Goal: Information Seeking & Learning: Stay updated

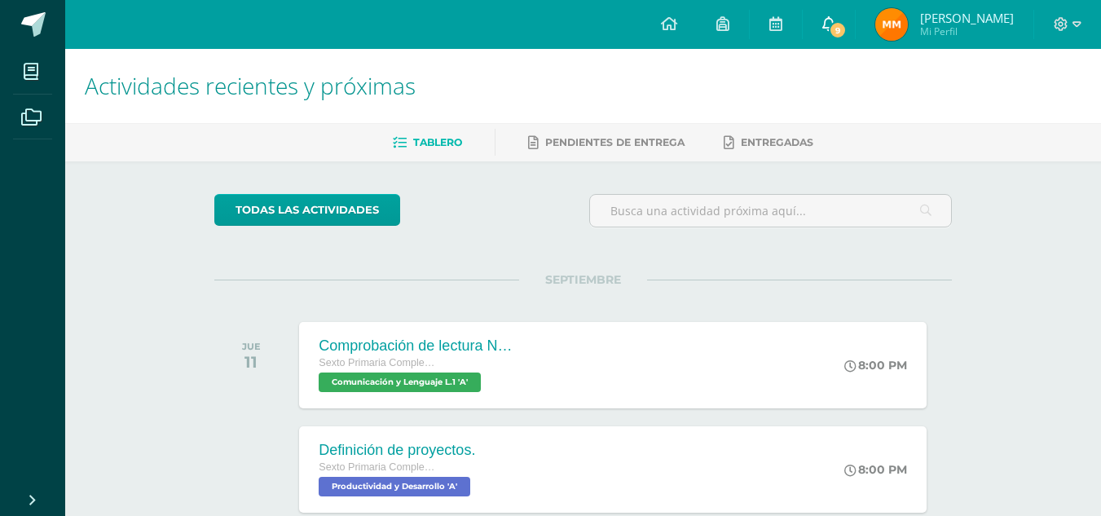
click at [849, 20] on link "9" at bounding box center [829, 24] width 52 height 49
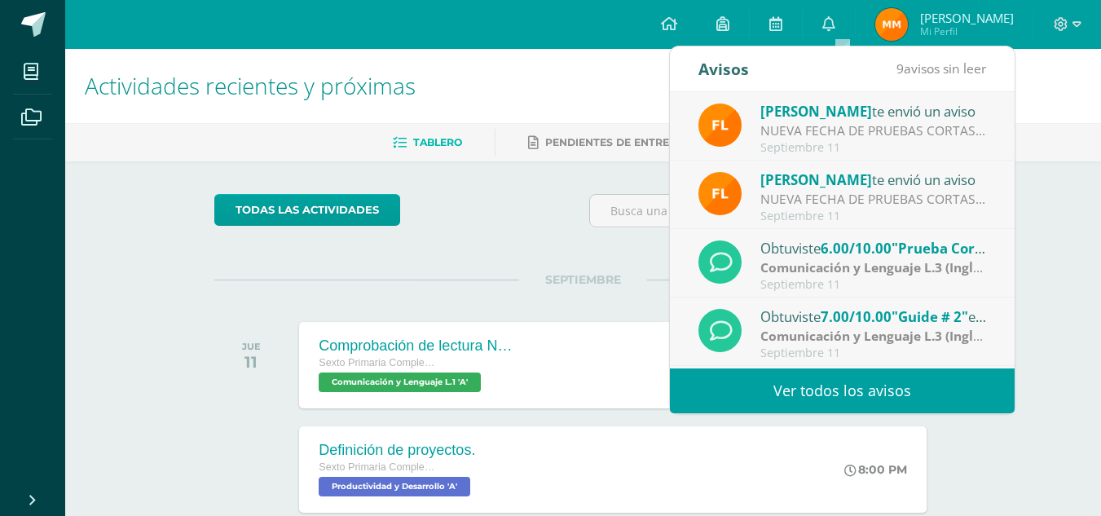
click at [866, 395] on link "Ver todos los avisos" at bounding box center [842, 390] width 345 height 45
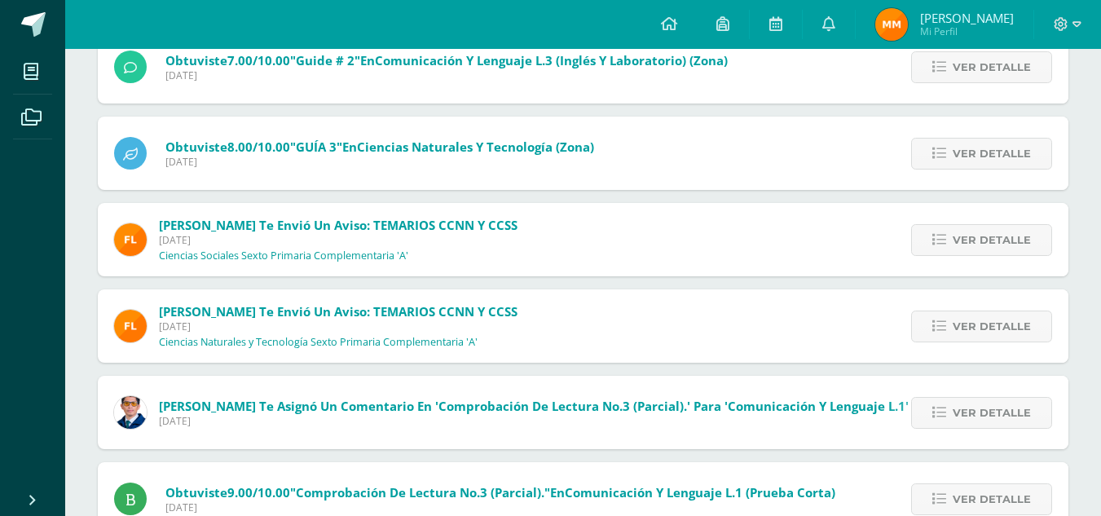
scroll to position [532, 0]
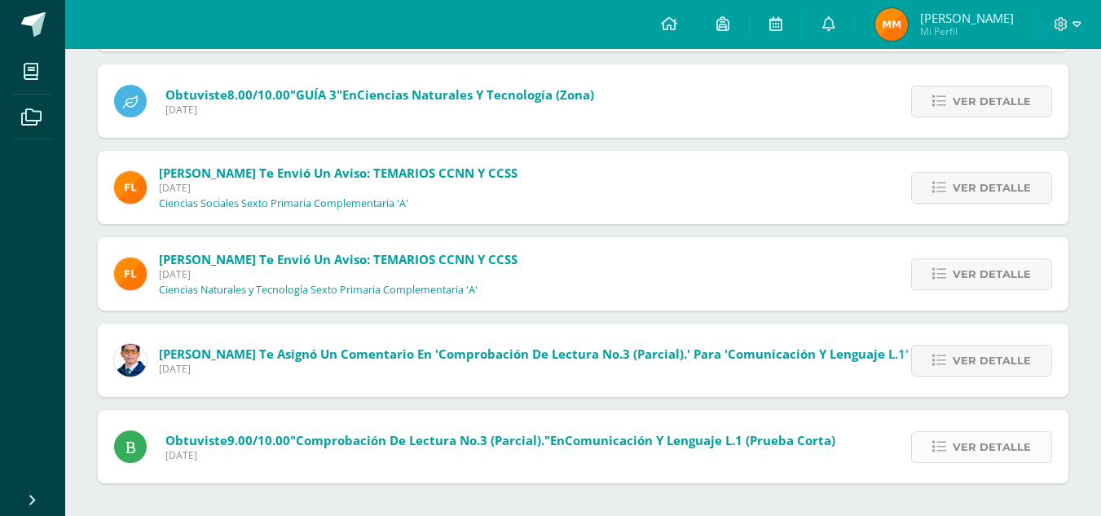
click at [946, 443] on icon at bounding box center [940, 447] width 14 height 14
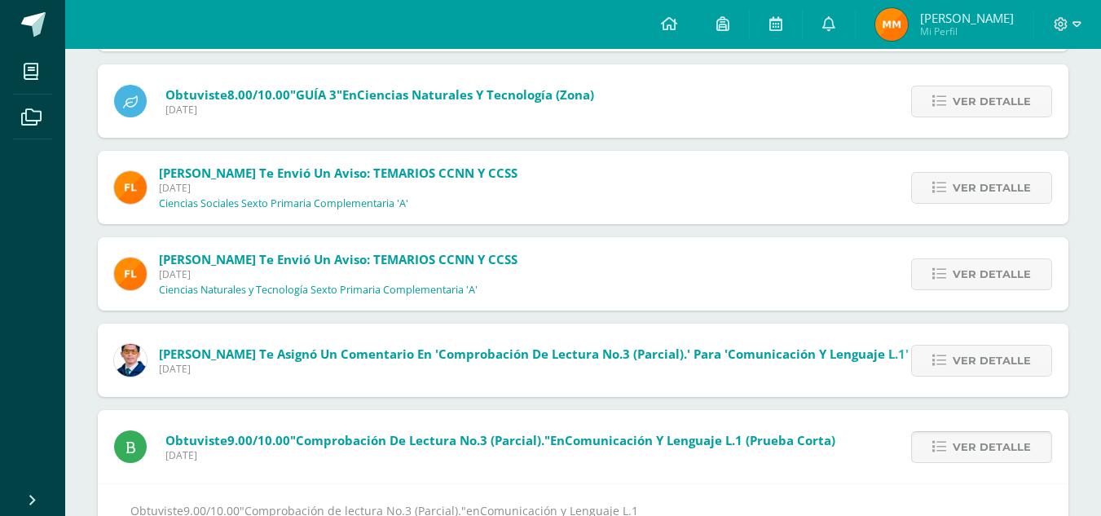
click at [946, 443] on icon at bounding box center [940, 447] width 14 height 14
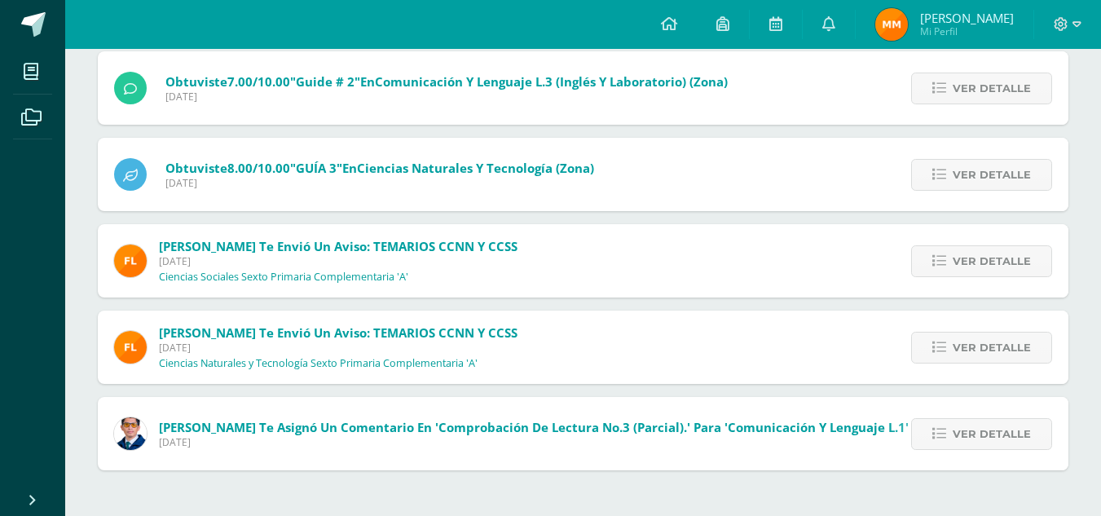
scroll to position [446, 0]
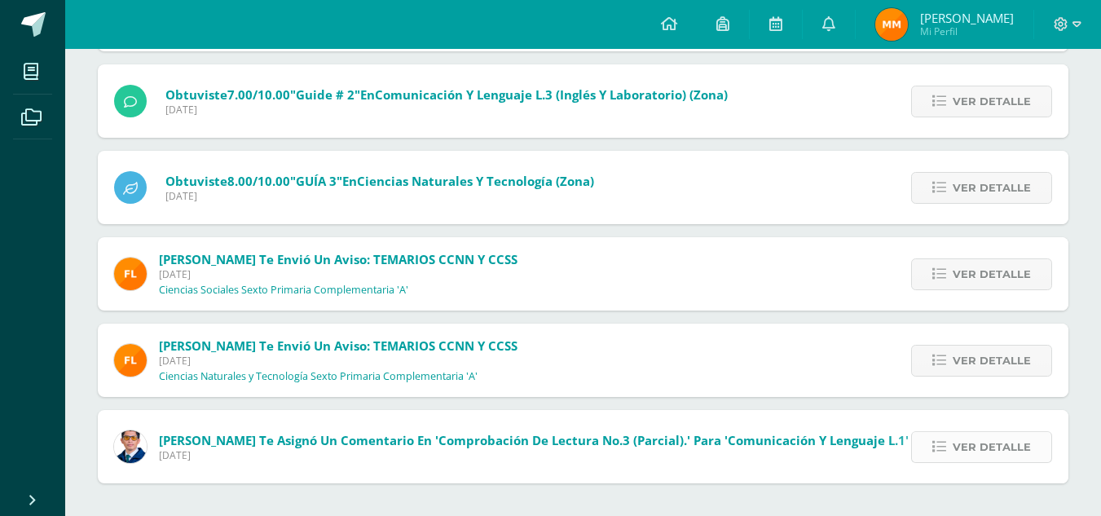
click at [998, 444] on span "Ver detalle" at bounding box center [992, 447] width 78 height 30
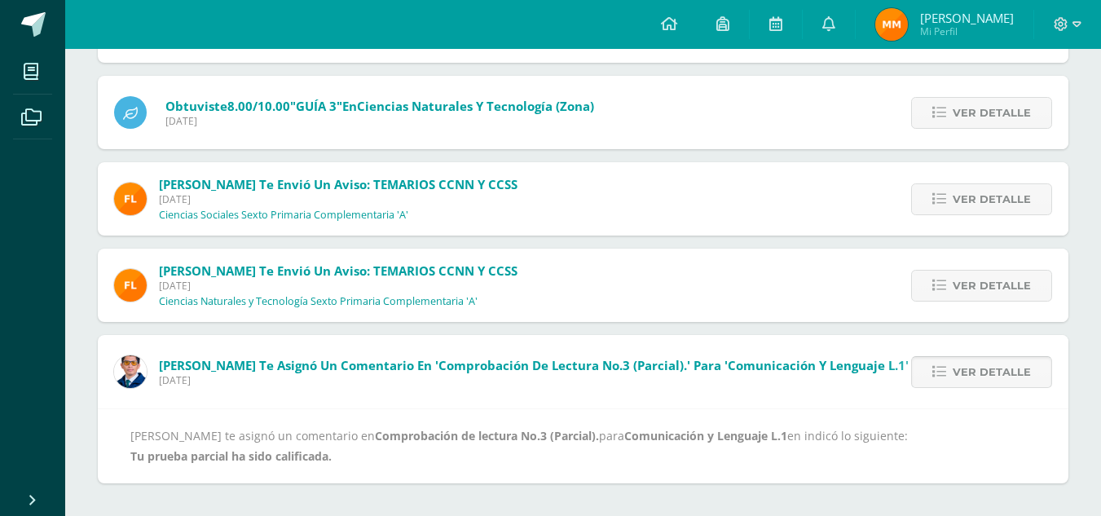
click at [1005, 359] on span "Ver detalle" at bounding box center [992, 372] width 78 height 30
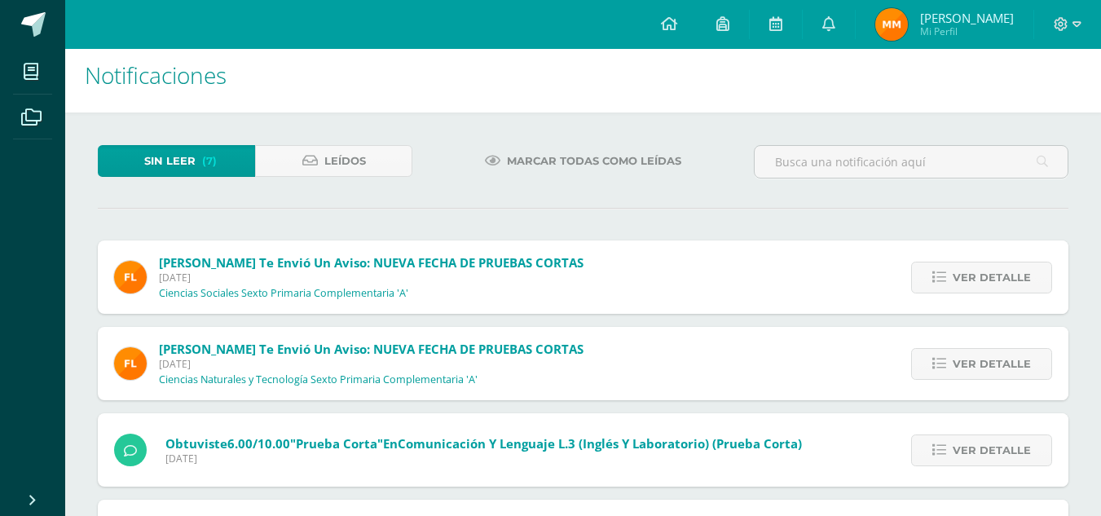
scroll to position [0, 0]
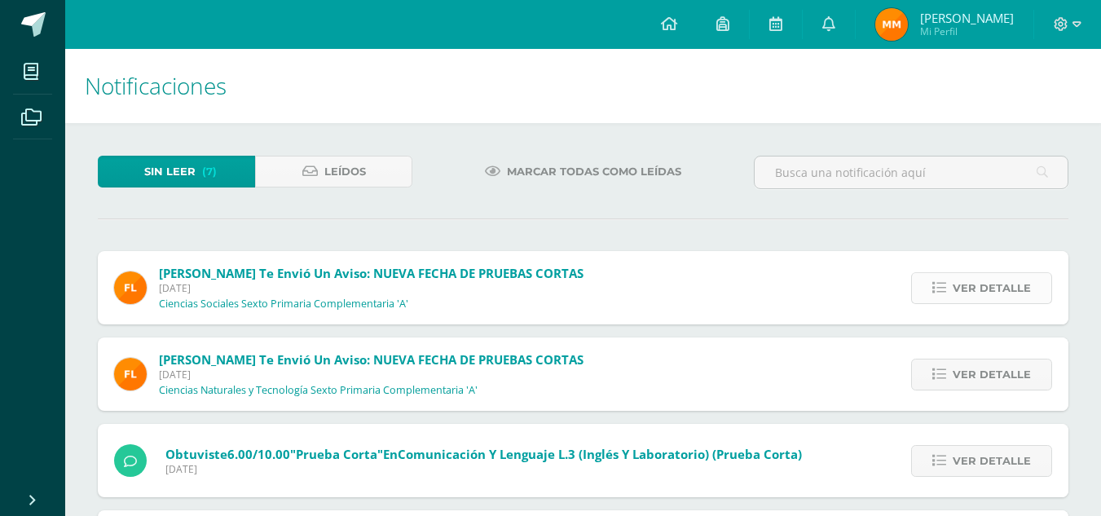
click at [986, 284] on span "Ver detalle" at bounding box center [992, 288] width 78 height 30
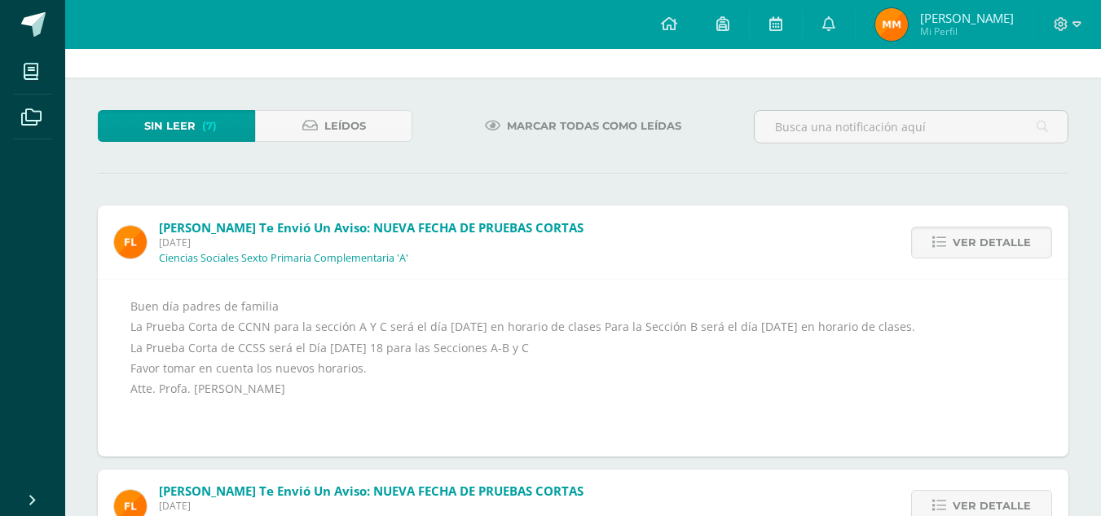
scroll to position [82, 0]
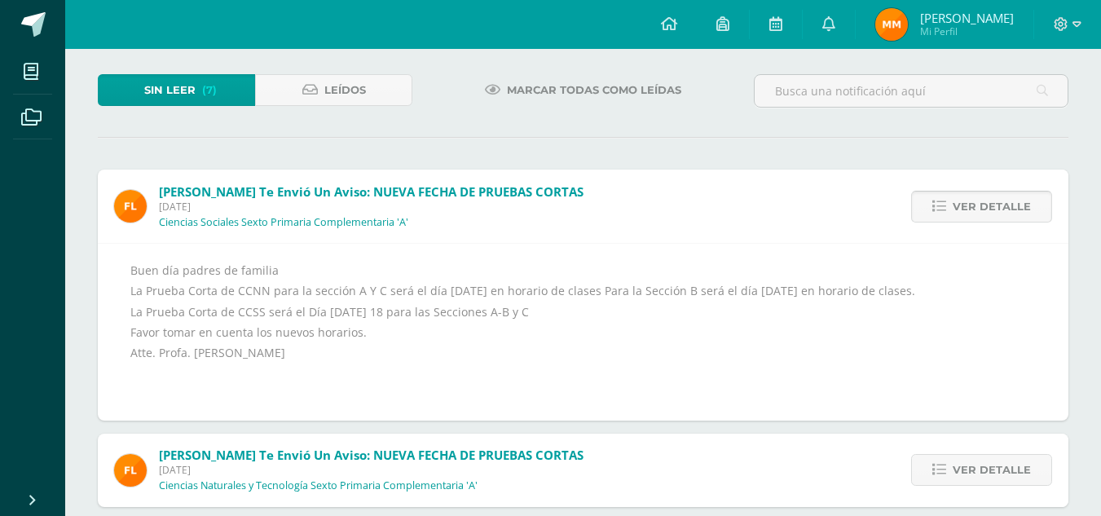
click at [966, 210] on span "Ver detalle" at bounding box center [992, 207] width 78 height 30
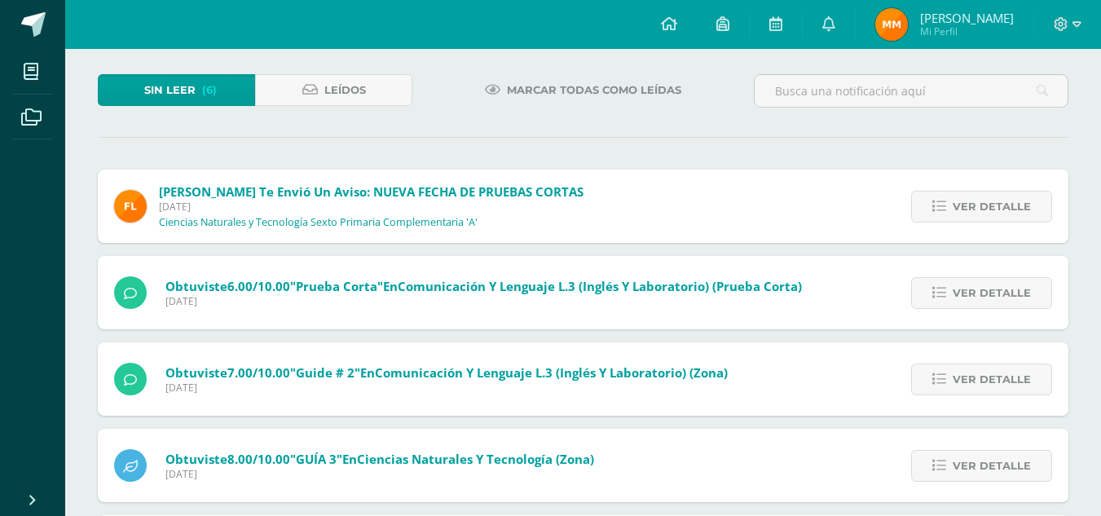
click at [966, 210] on span "Ver detalle" at bounding box center [992, 207] width 78 height 30
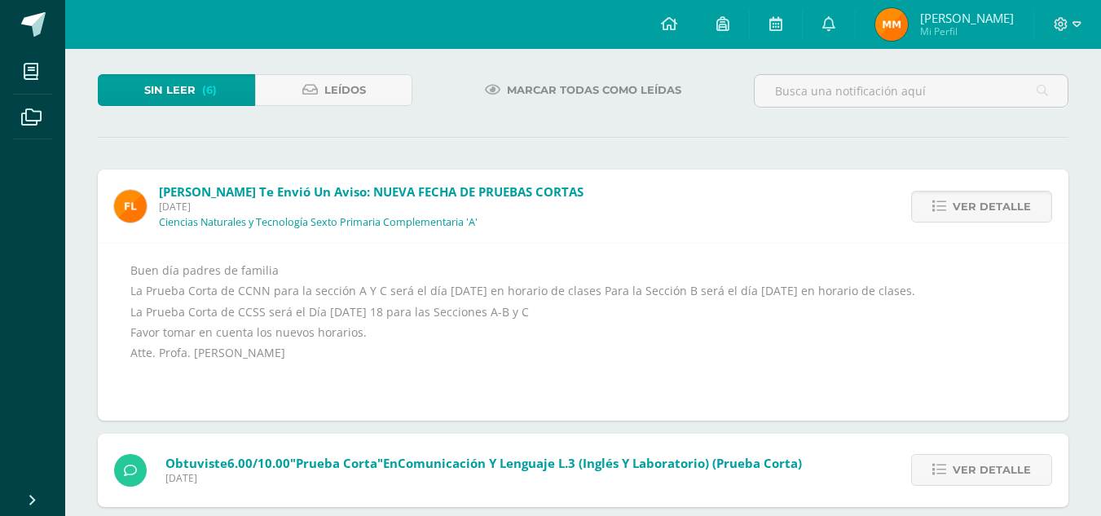
click at [966, 210] on span "Ver detalle" at bounding box center [992, 207] width 78 height 30
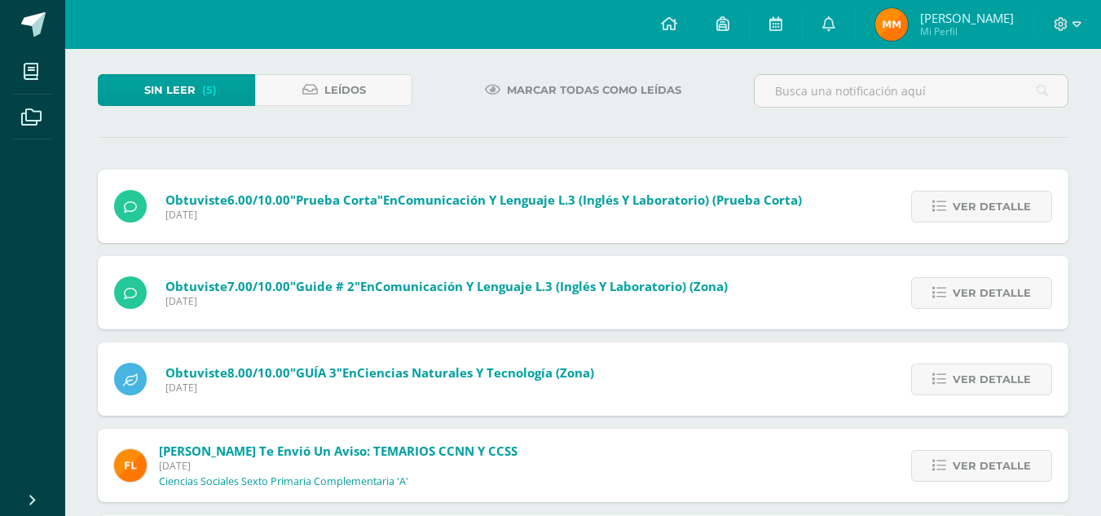
click at [966, 210] on span "Ver detalle" at bounding box center [992, 207] width 78 height 30
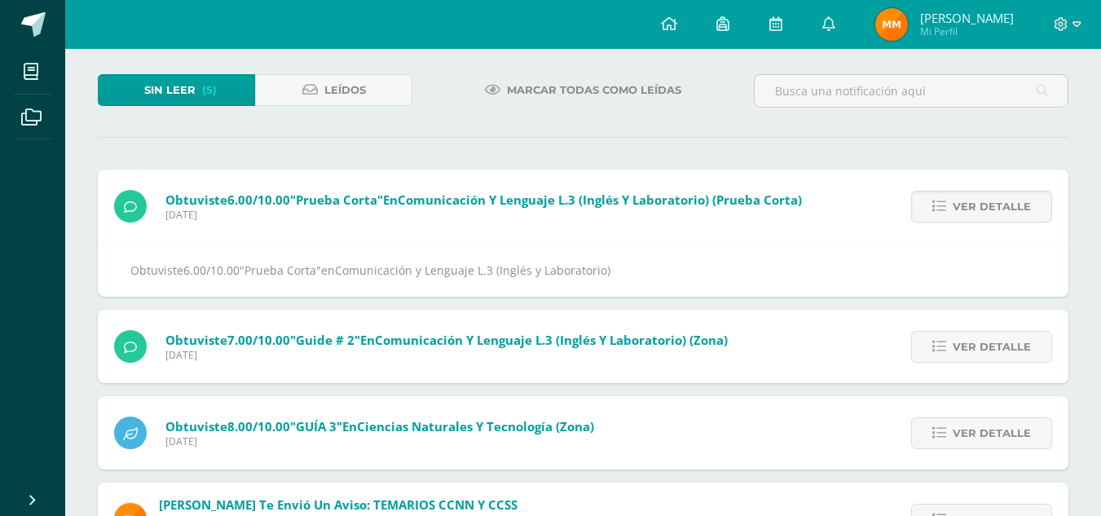
click at [966, 210] on span "Ver detalle" at bounding box center [992, 207] width 78 height 30
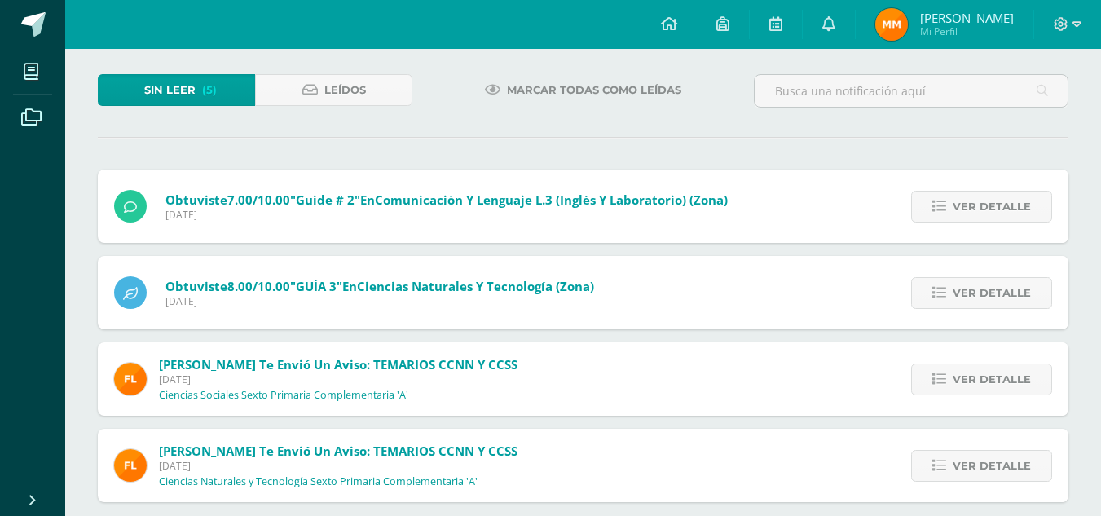
click at [966, 210] on span "Ver detalle" at bounding box center [992, 207] width 78 height 30
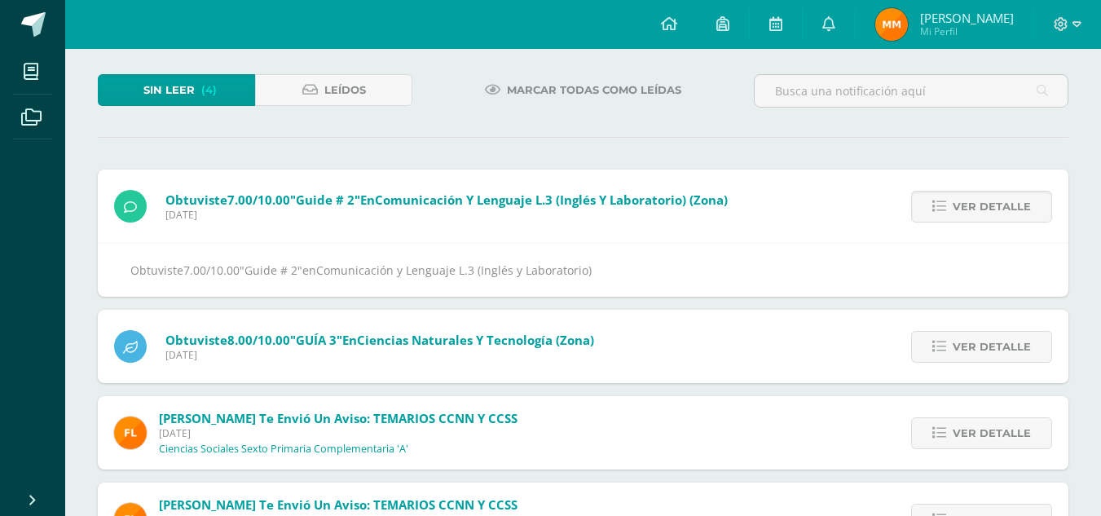
click at [966, 210] on span "Ver detalle" at bounding box center [992, 207] width 78 height 30
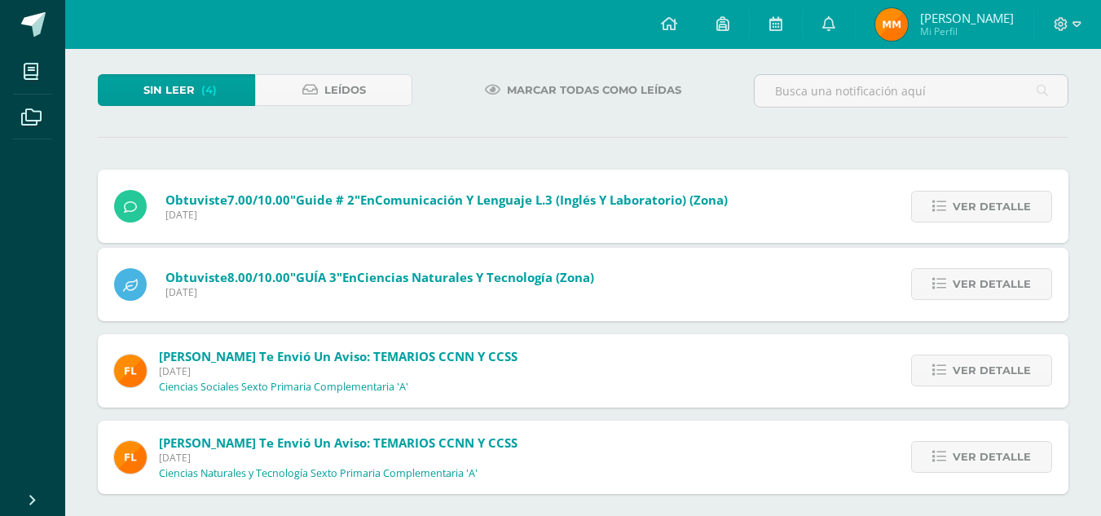
scroll to position [14, 0]
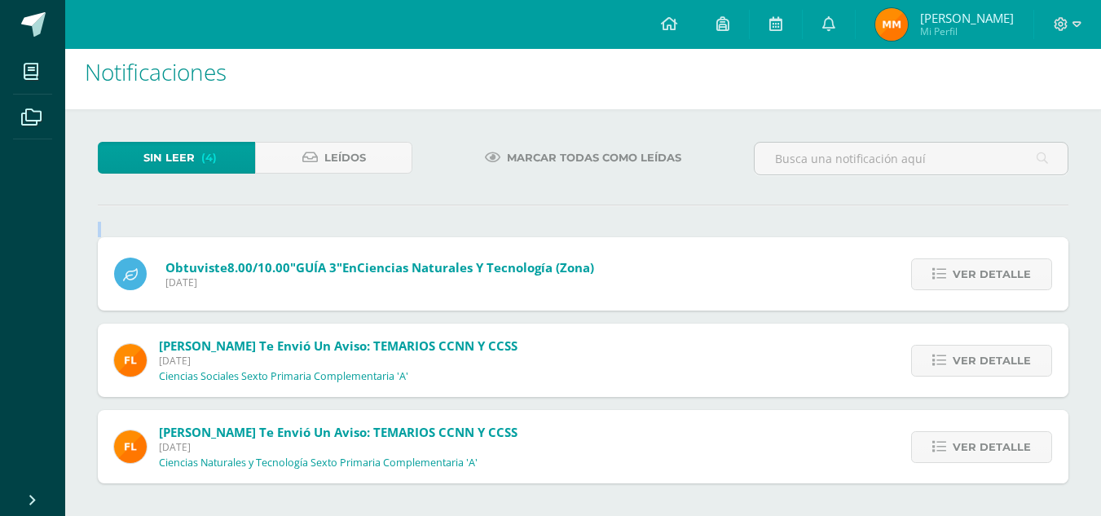
click at [966, 210] on div "Sin leer (4) Leídos Marcar todas como leídas Obtuviste 7.00/10.00 "Guide # 2" e…" at bounding box center [583, 312] width 1036 height 407
click at [965, 283] on span "Ver detalle" at bounding box center [992, 274] width 78 height 30
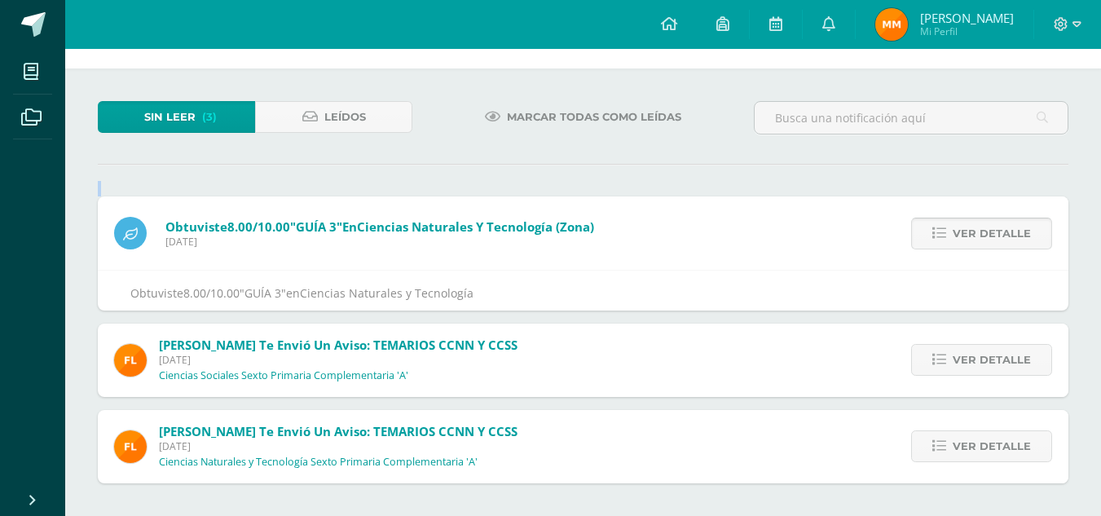
scroll to position [68, 0]
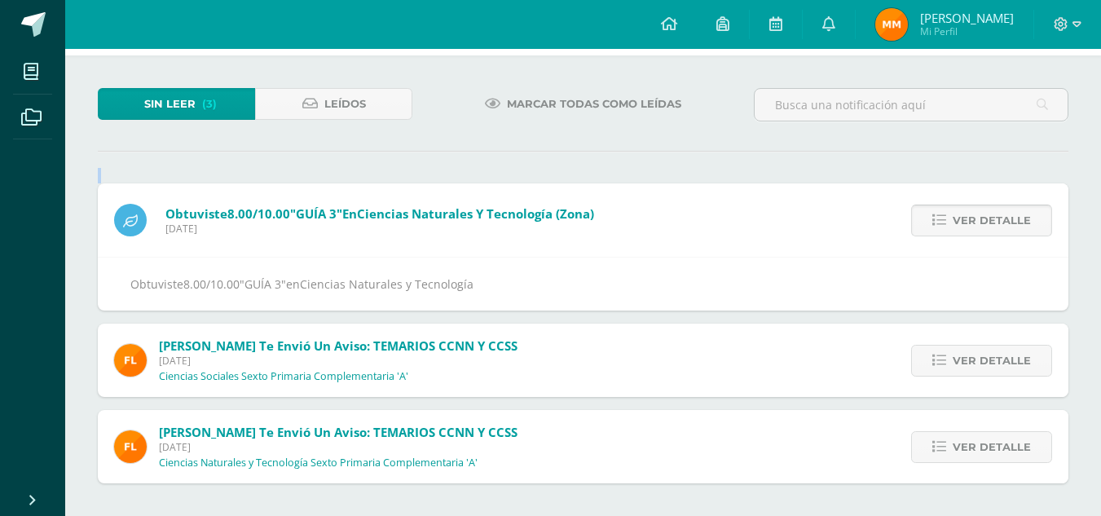
click at [981, 214] on span "Ver detalle" at bounding box center [992, 220] width 78 height 30
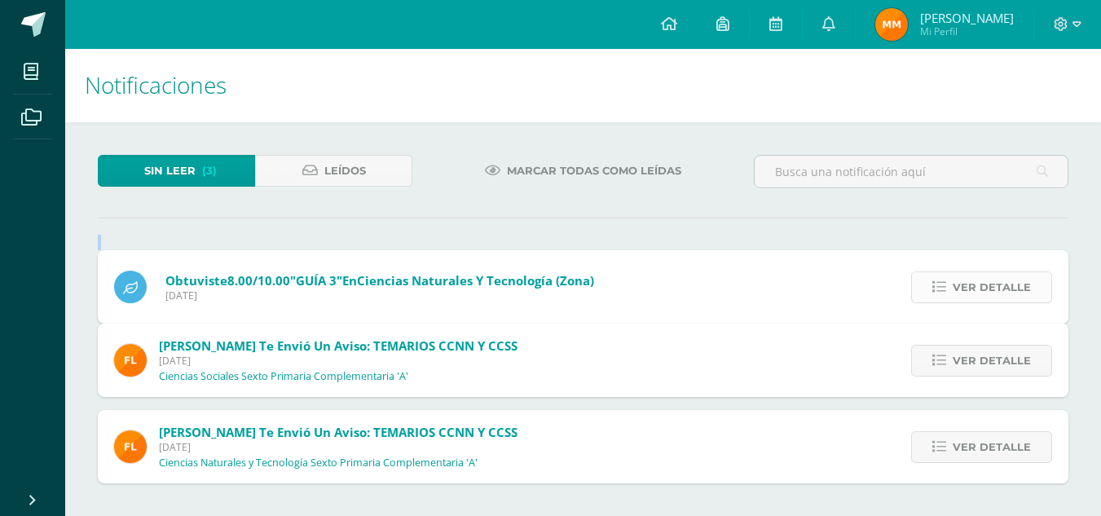
scroll to position [0, 0]
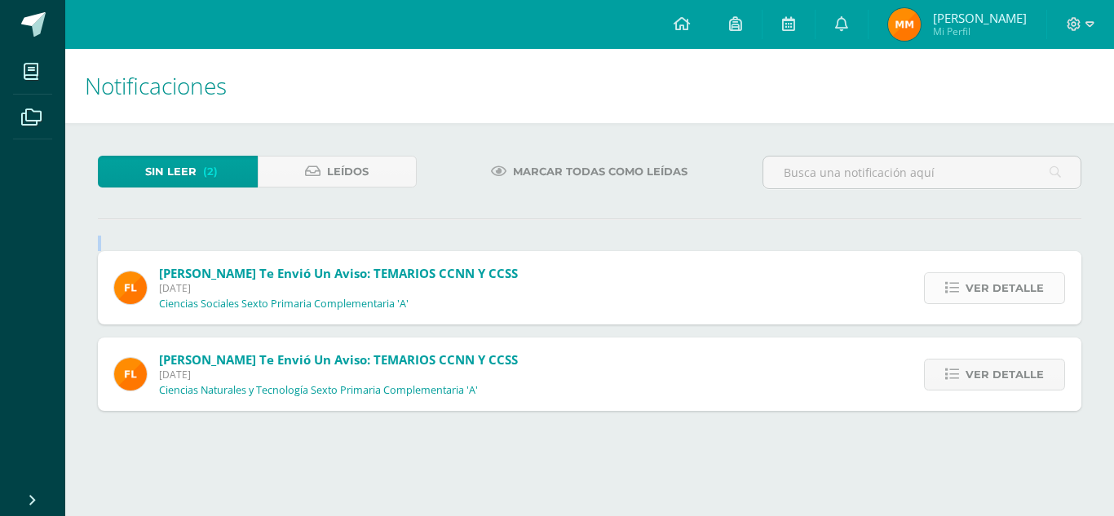
click at [972, 285] on span "Ver detalle" at bounding box center [1004, 288] width 78 height 30
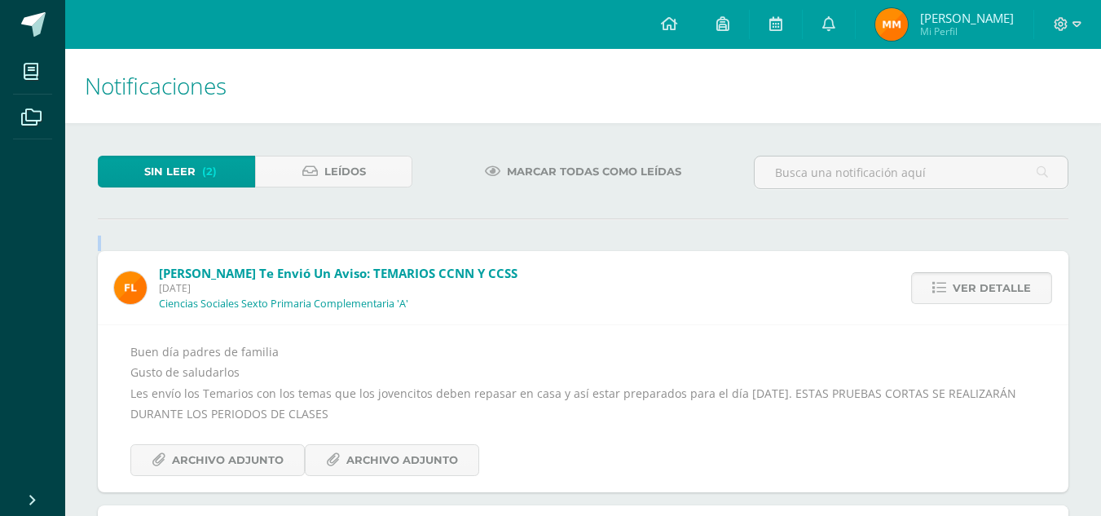
click at [972, 285] on span "Ver detalle" at bounding box center [992, 288] width 78 height 30
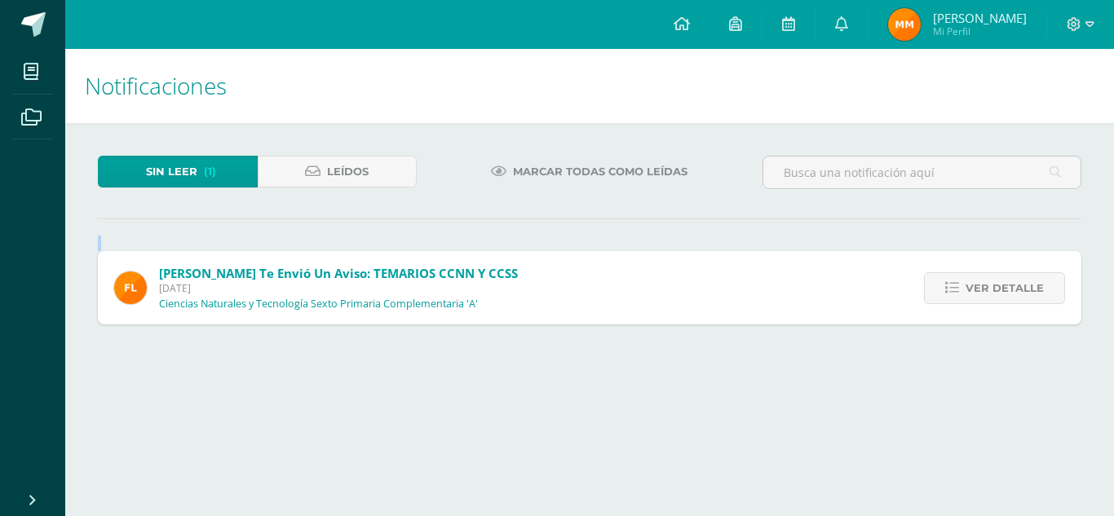
click at [972, 285] on span "Ver detalle" at bounding box center [1004, 288] width 78 height 30
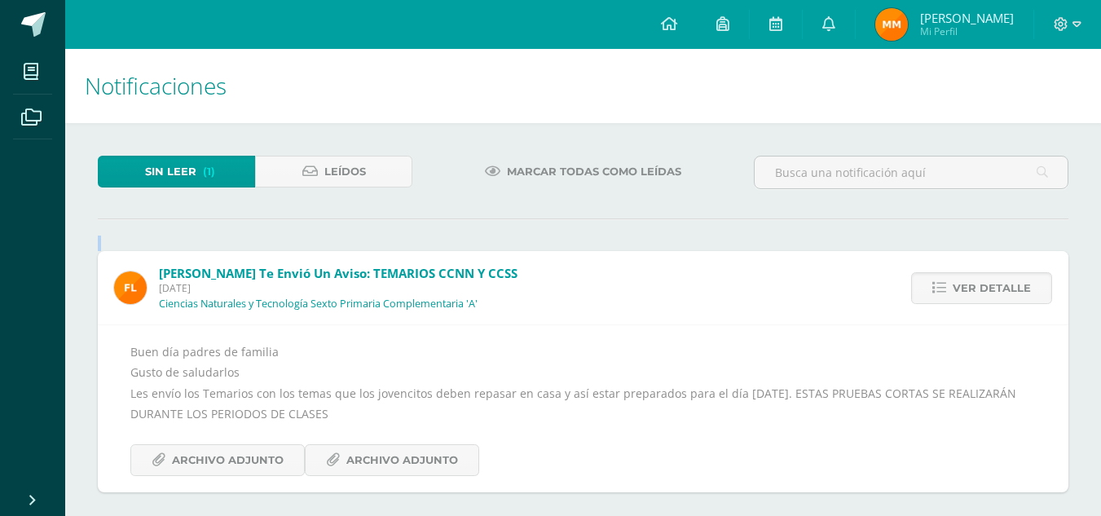
scroll to position [9, 0]
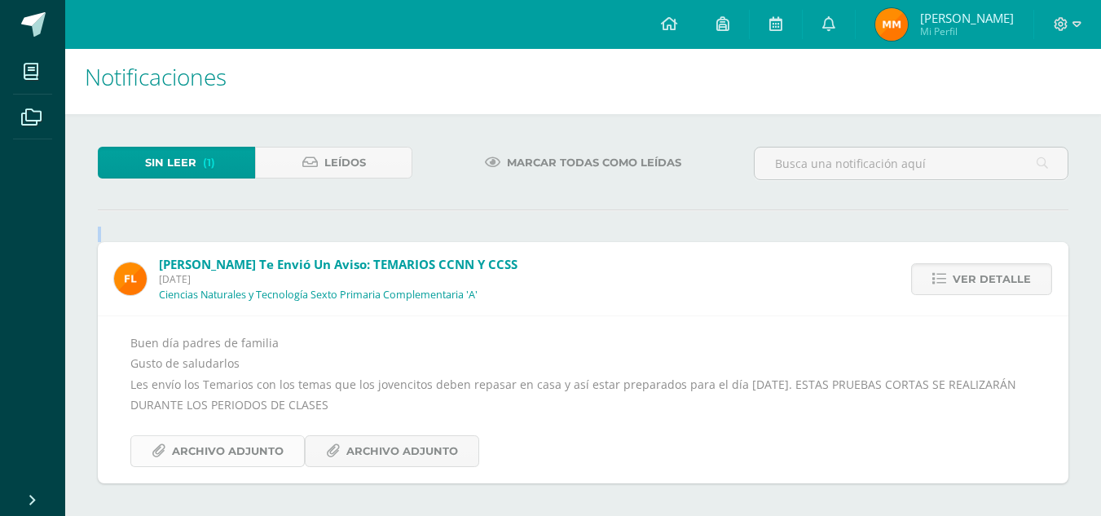
click at [274, 463] on span "Archivo Adjunto" at bounding box center [228, 451] width 112 height 30
click at [374, 434] on div "Buen día padres de familia Gusto de saludarlos Les envío los Temarios con los t…" at bounding box center [583, 400] width 906 height 135
click at [376, 445] on span "Archivo Adjunto" at bounding box center [402, 451] width 112 height 30
click at [1008, 271] on span "Ver detalle" at bounding box center [992, 279] width 78 height 30
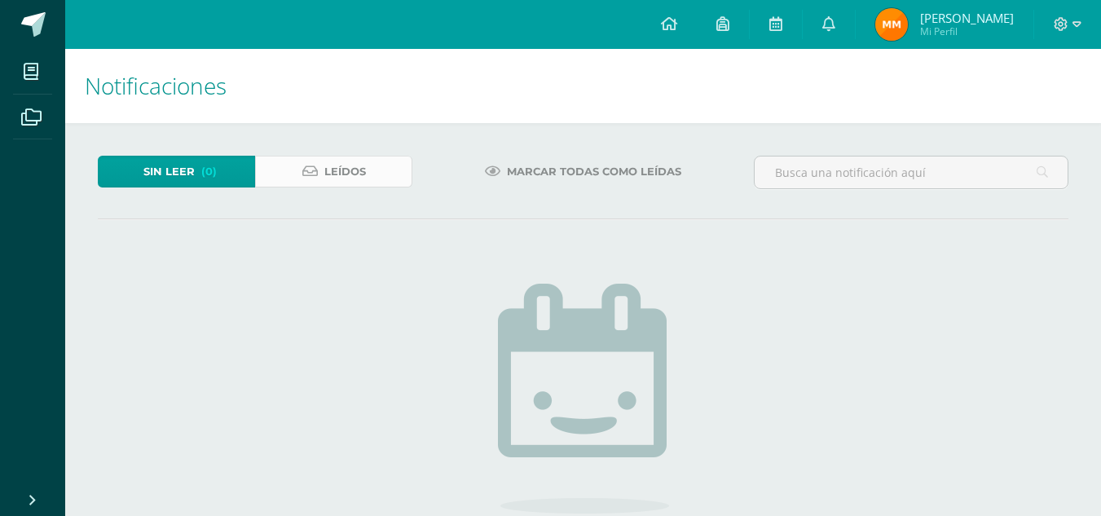
click at [403, 159] on link "Leídos" at bounding box center [333, 172] width 157 height 32
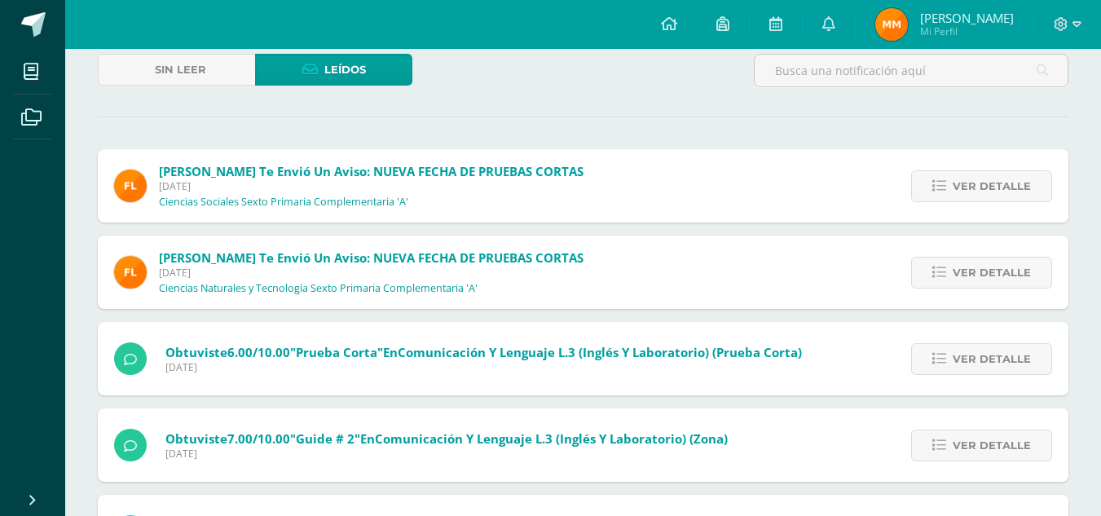
scroll to position [163, 0]
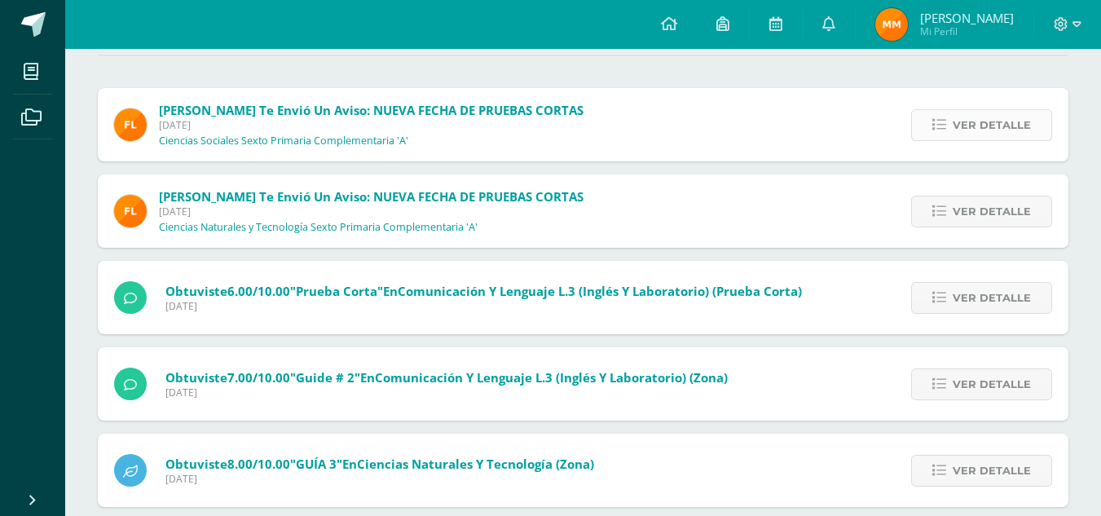
click at [991, 126] on span "Ver detalle" at bounding box center [992, 125] width 78 height 30
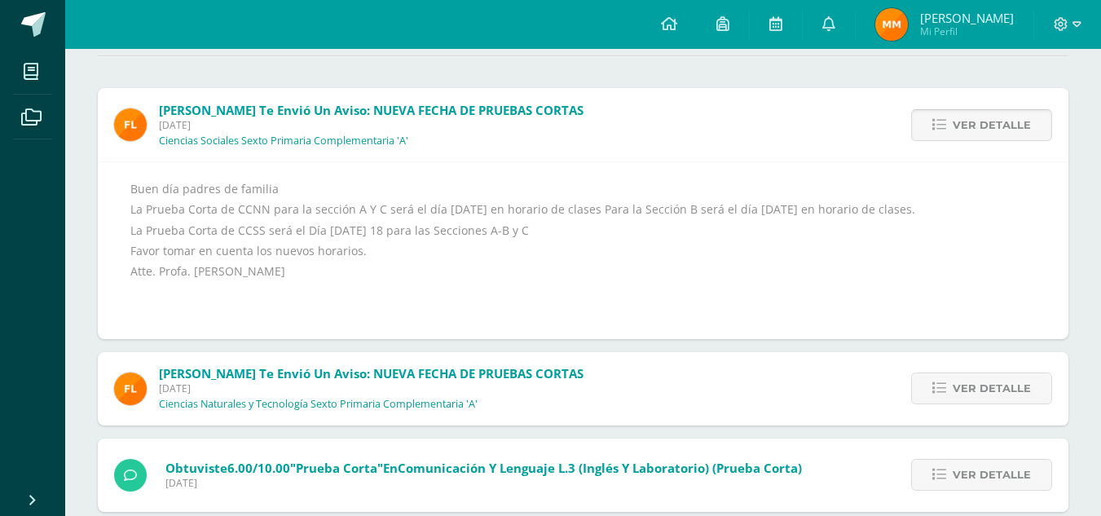
click at [985, 135] on span "Ver detalle" at bounding box center [992, 125] width 78 height 30
